Goal: Find specific page/section: Find specific page/section

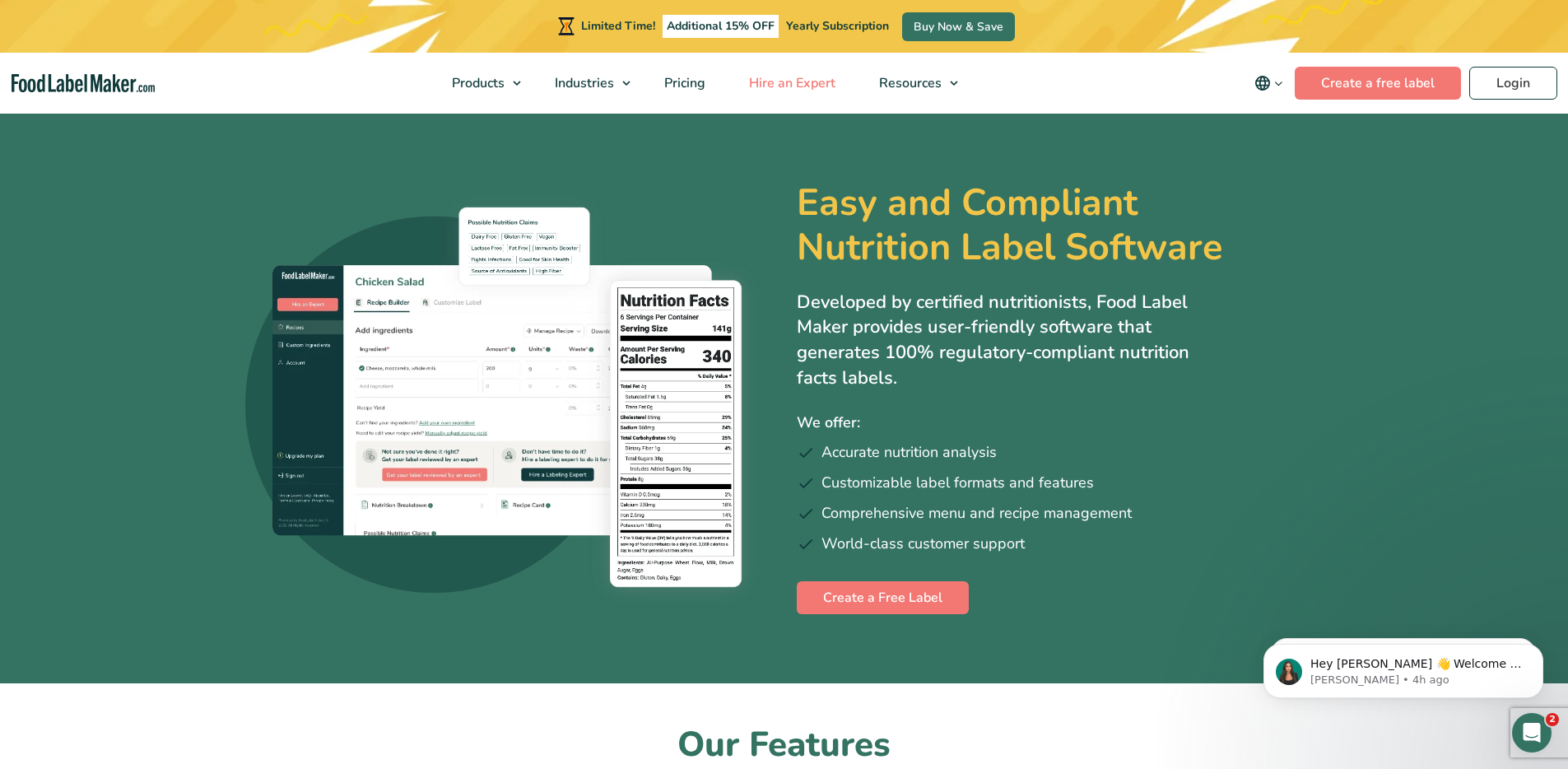
click at [784, 84] on span "Hire an Expert" at bounding box center [790, 83] width 93 height 18
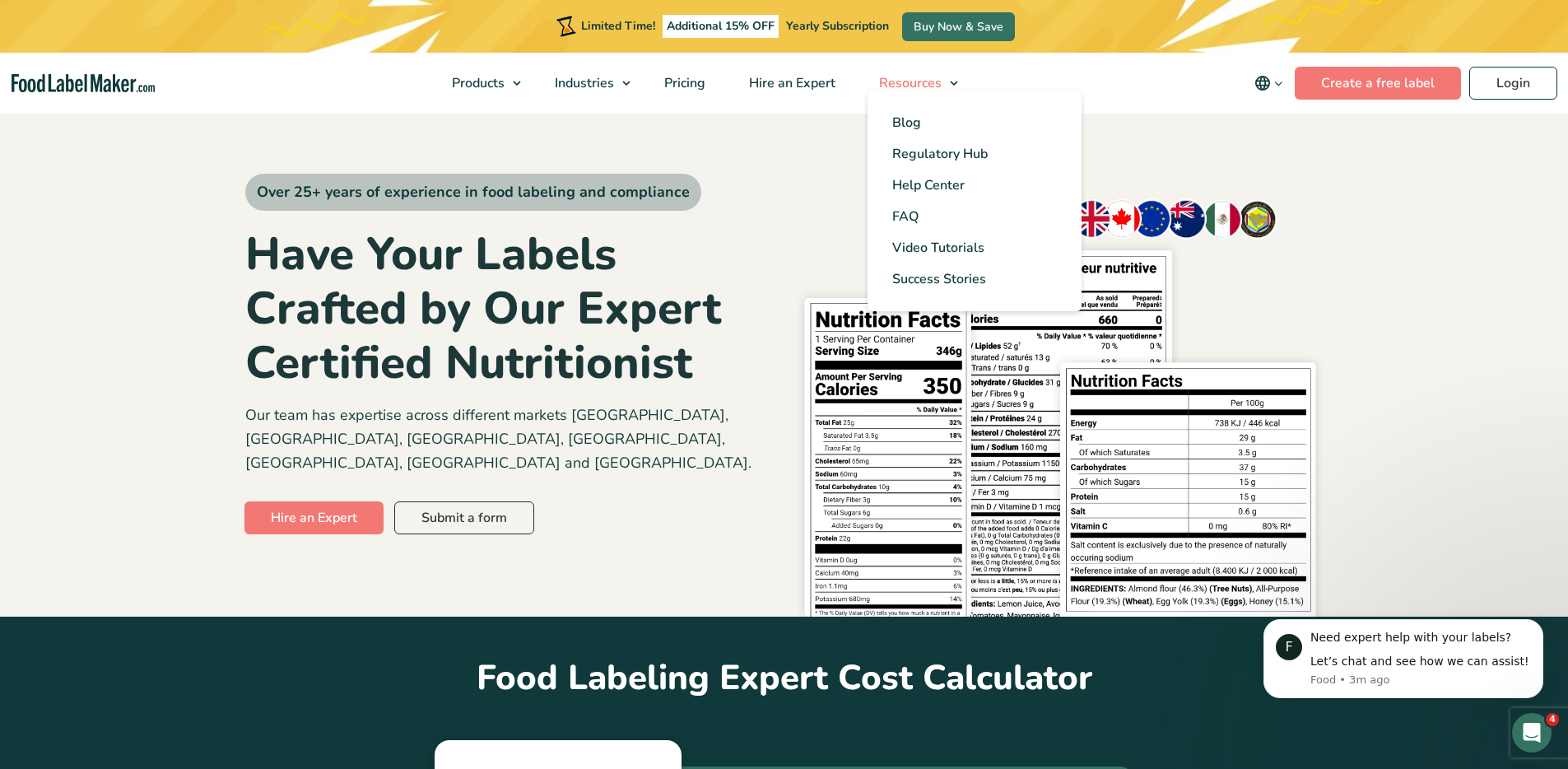
click at [899, 88] on span "Resources" at bounding box center [909, 83] width 69 height 18
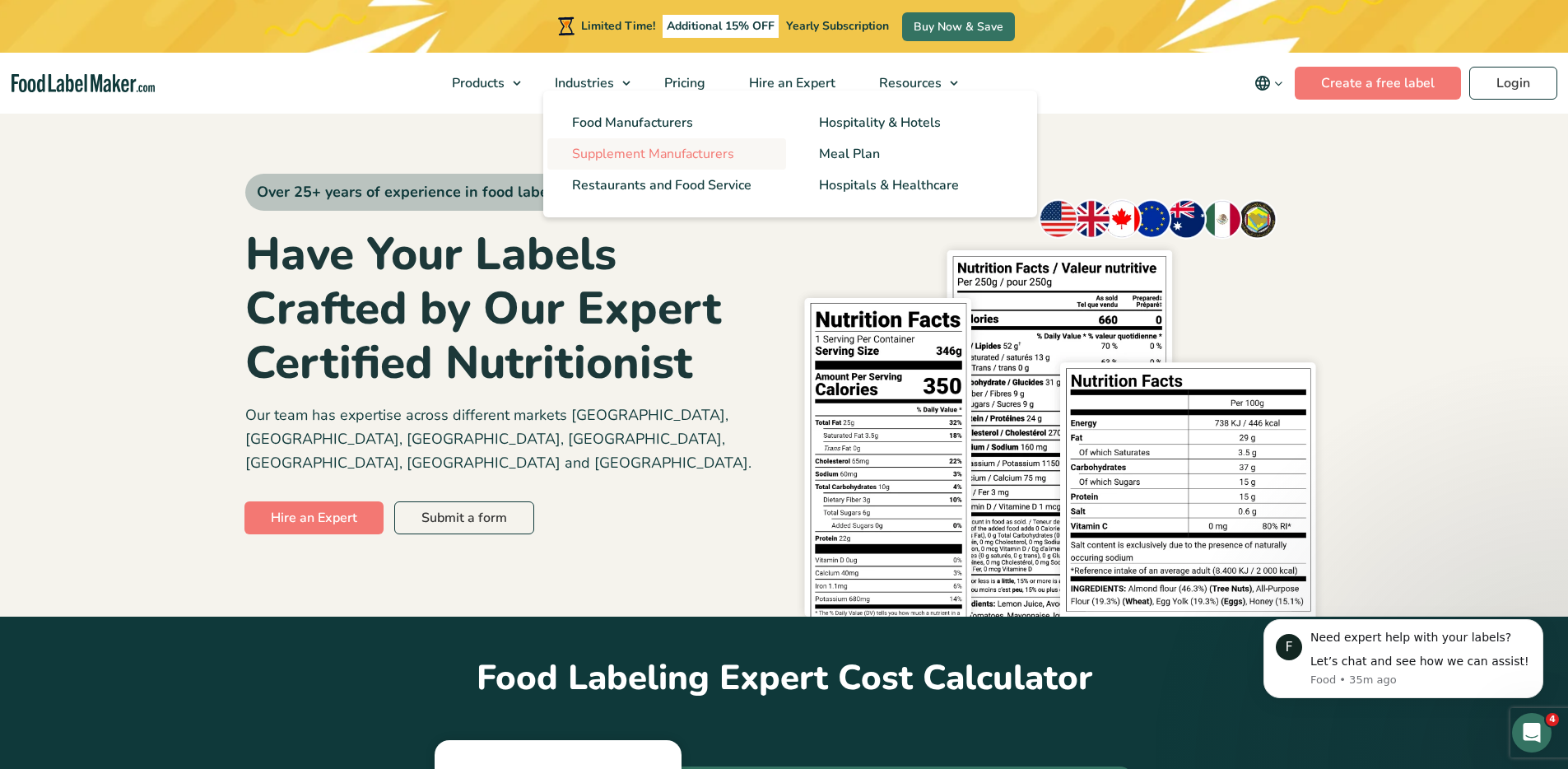
drag, startPoint x: 796, startPoint y: 164, endPoint x: 765, endPoint y: 139, distance: 39.8
click at [796, 164] on li "Meal Plan" at bounding box center [913, 154] width 247 height 32
